Goal: Find specific page/section: Find specific page/section

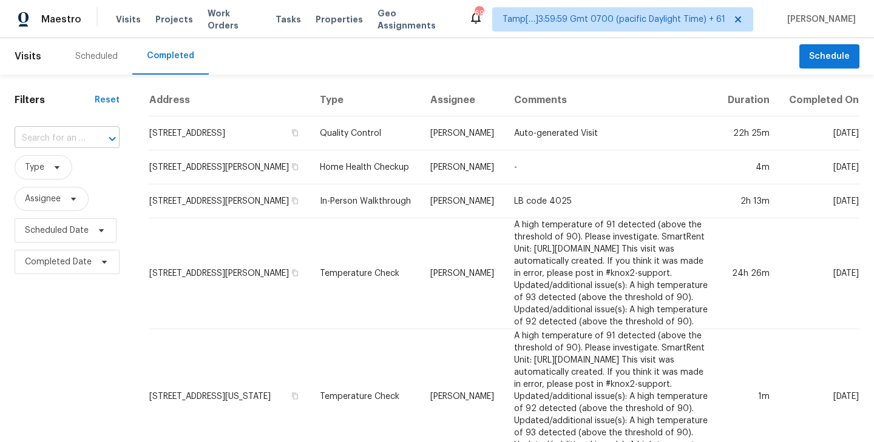
click at [52, 140] on input "text" at bounding box center [50, 138] width 71 height 19
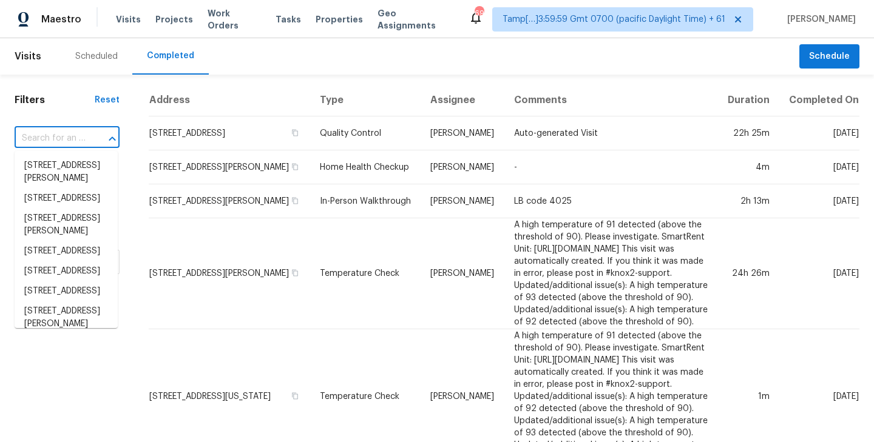
paste input "[STREET_ADDRESS]"
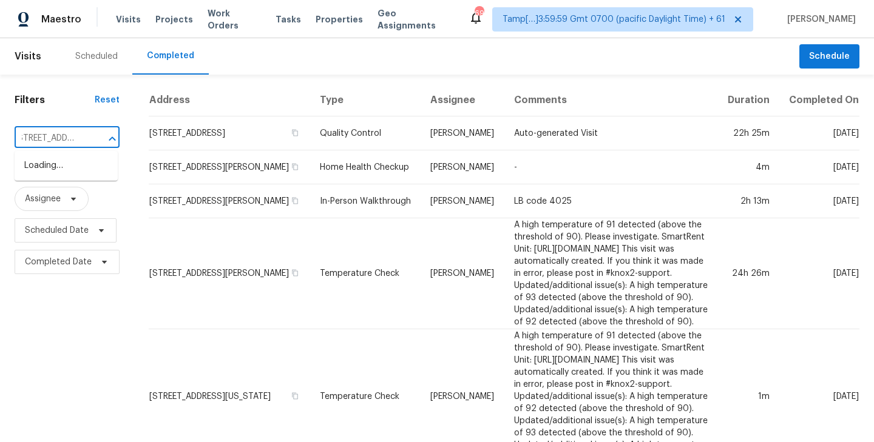
scroll to position [0, 1]
type input "[STREET_ADDRESS]"
click at [52, 196] on li "[STREET_ADDRESS]" at bounding box center [66, 186] width 103 height 20
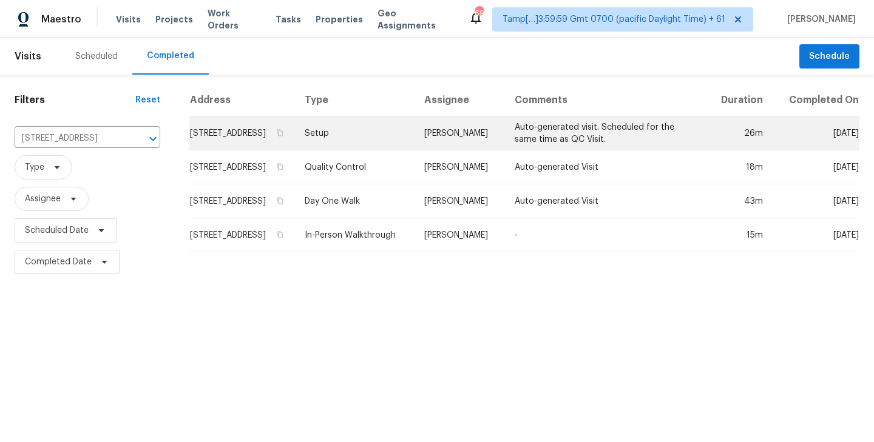
click at [241, 144] on td "[STREET_ADDRESS]" at bounding box center [242, 133] width 106 height 34
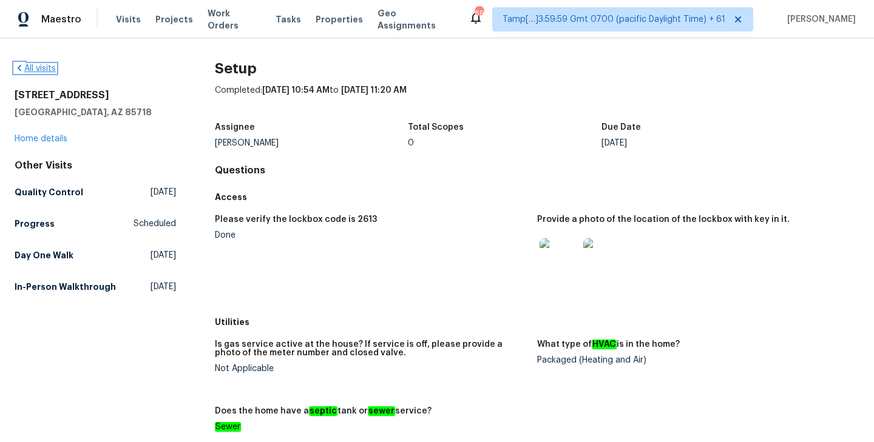
click at [38, 67] on link "All visits" at bounding box center [35, 68] width 41 height 8
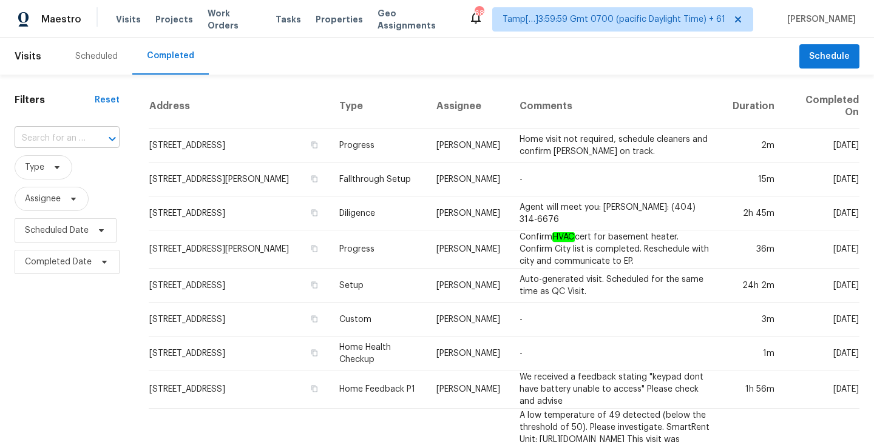
click at [37, 138] on input "text" at bounding box center [50, 138] width 71 height 19
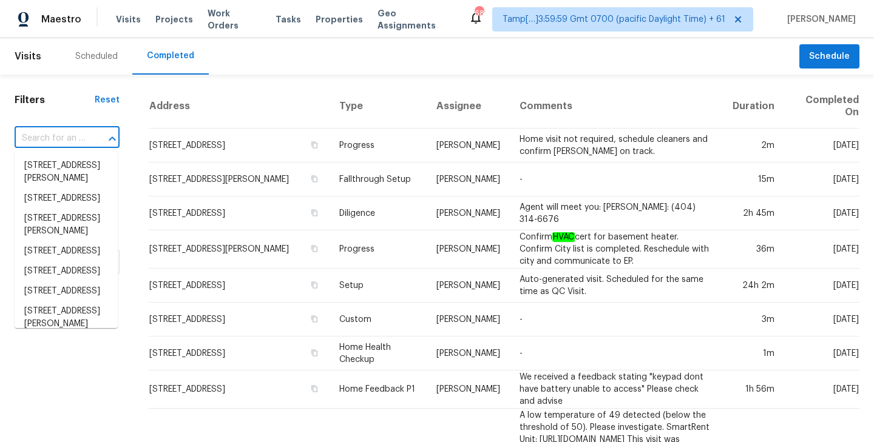
paste input "[STREET_ADDRESS]"
type input "[STREET_ADDRESS]"
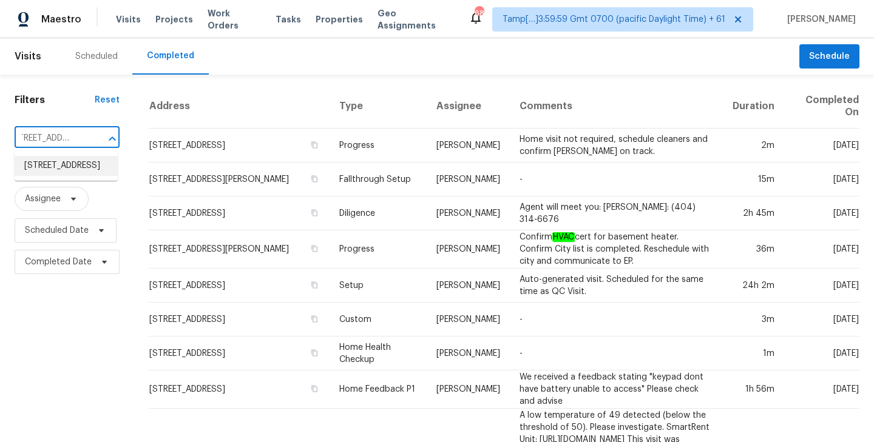
click at [49, 175] on li "[STREET_ADDRESS]" at bounding box center [66, 166] width 103 height 20
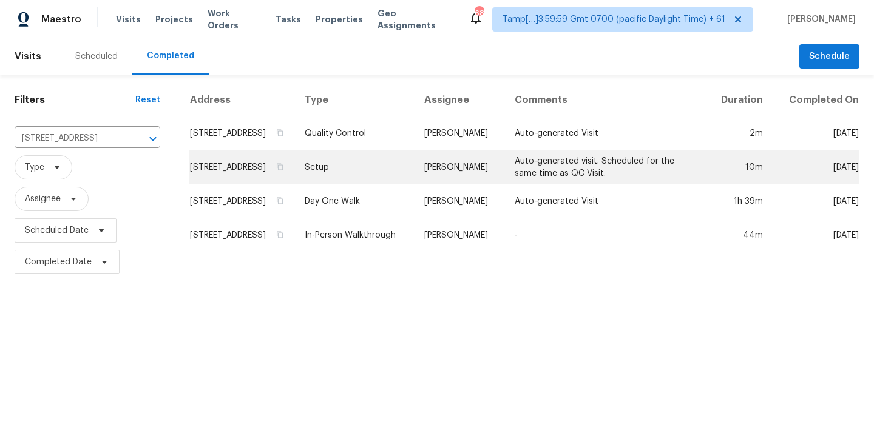
click at [249, 174] on td "[STREET_ADDRESS]" at bounding box center [242, 167] width 106 height 34
